Goal: Navigation & Orientation: Go to known website

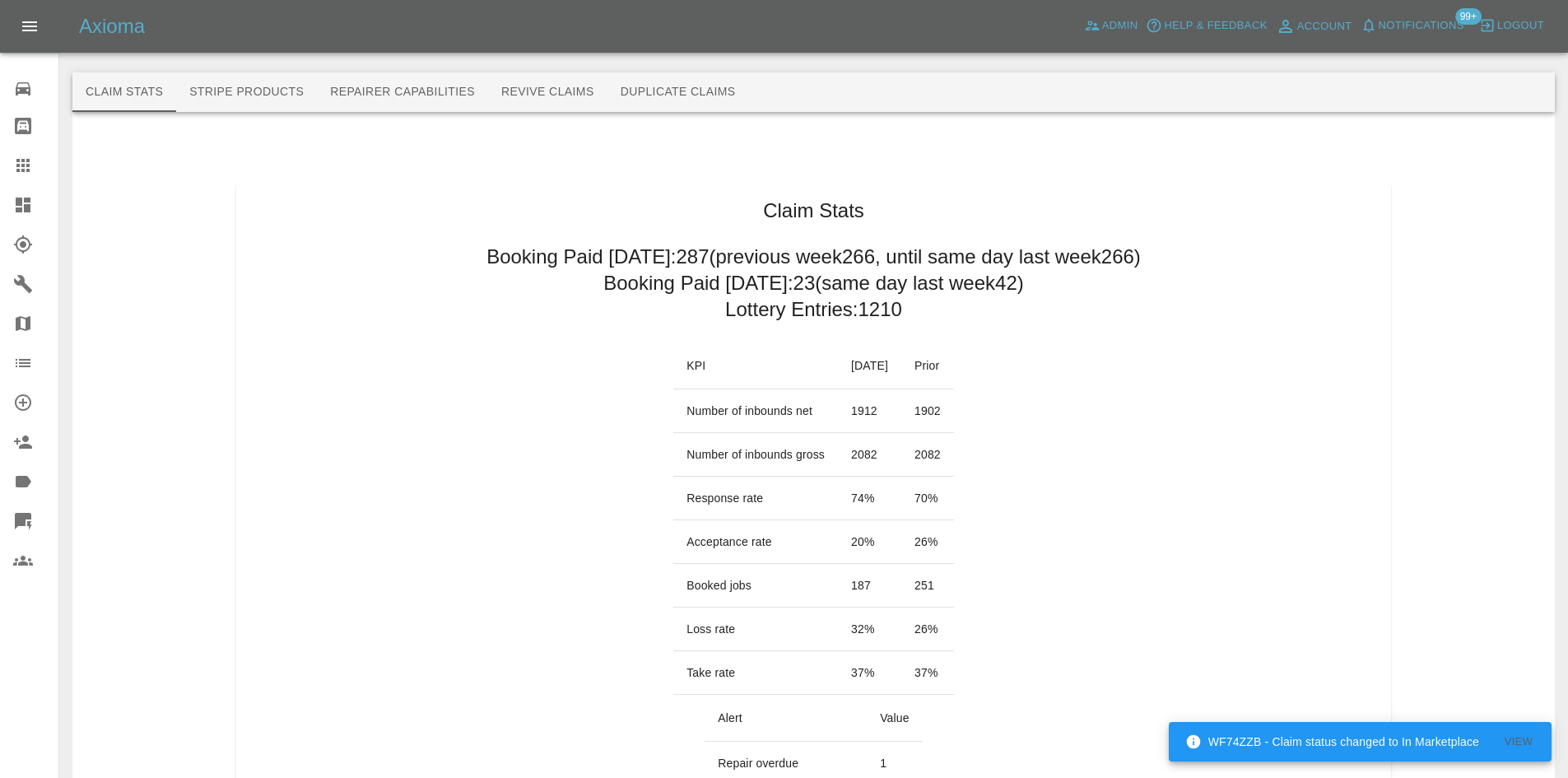
click at [41, 204] on div at bounding box center [36, 204] width 46 height 20
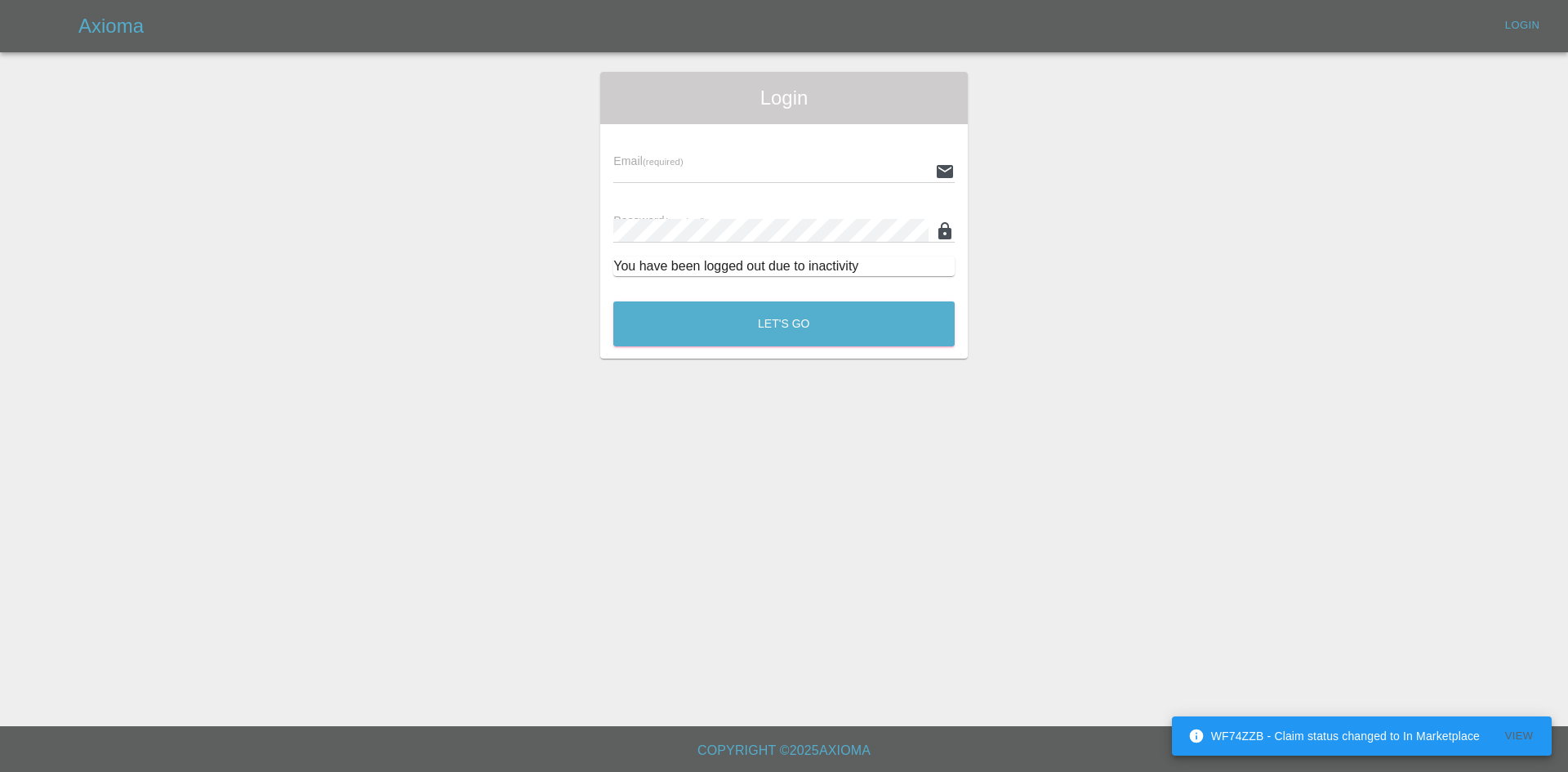
type input "[PERSON_NAME][EMAIL_ADDRESS][PERSON_NAME][DOMAIN_NAME]"
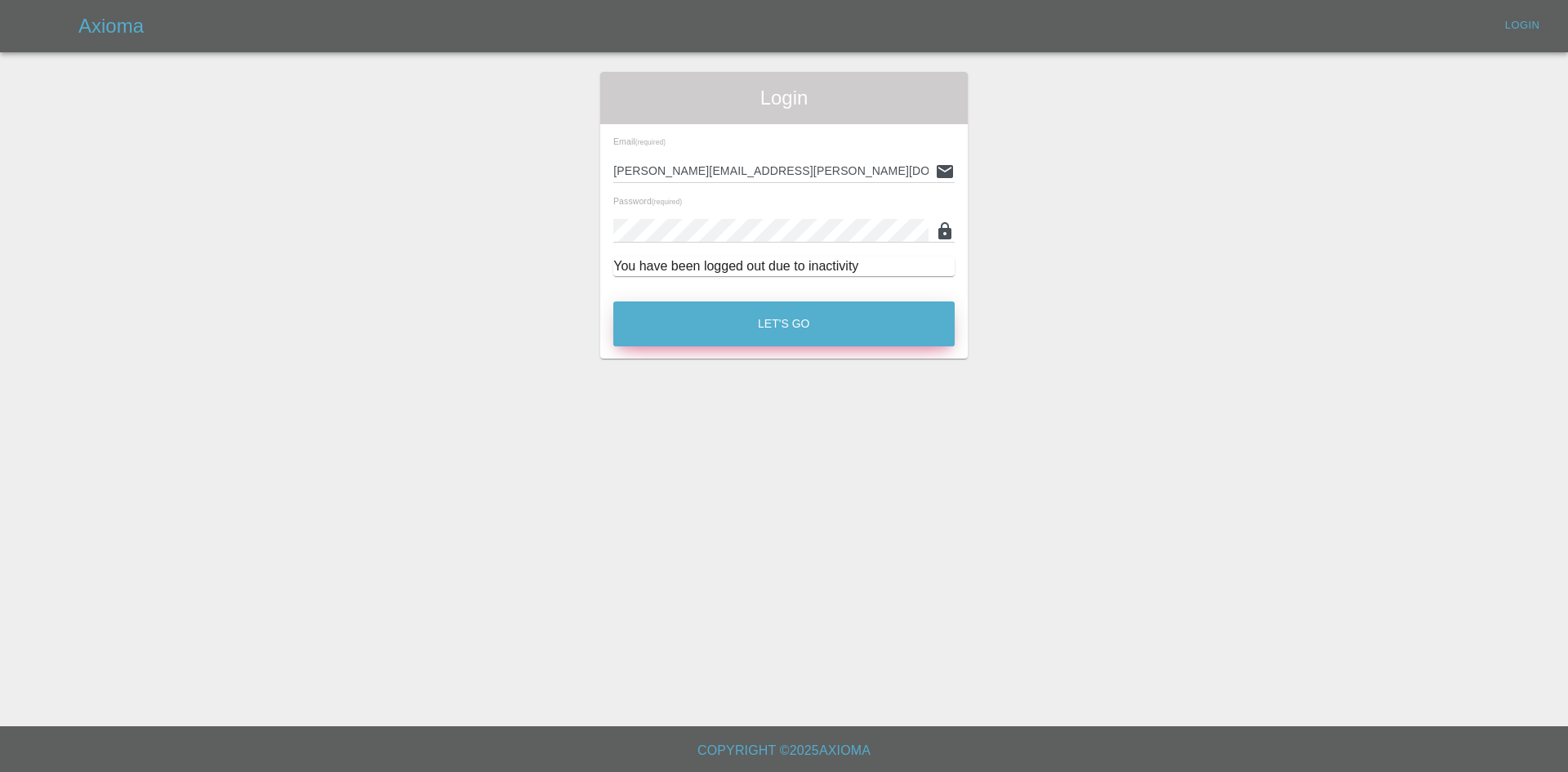
click at [813, 313] on button "Let's Go" at bounding box center [784, 323] width 341 height 45
